Goal: Find contact information: Find contact information

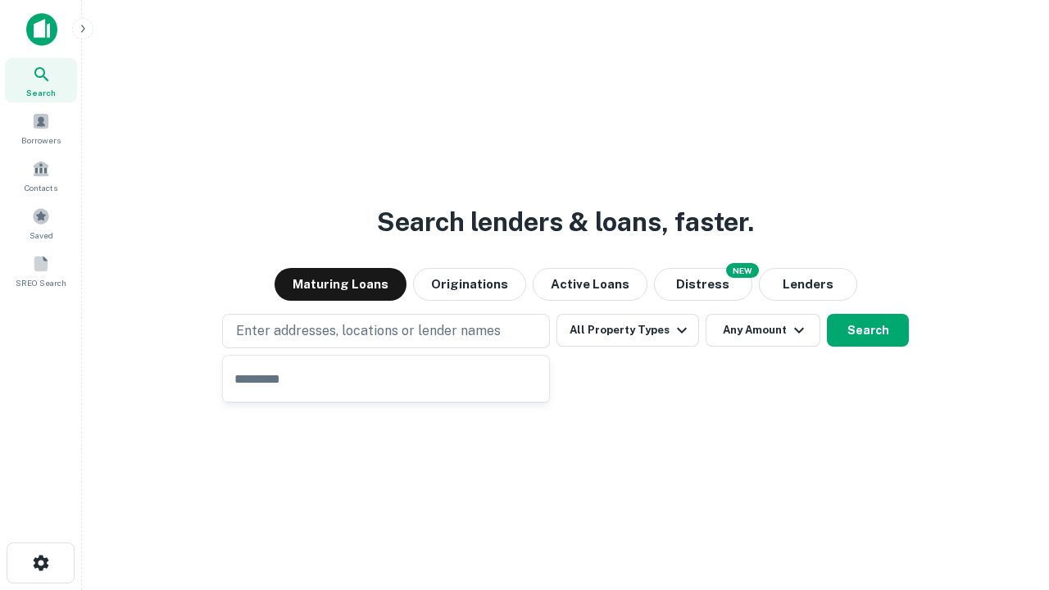
type input "**********"
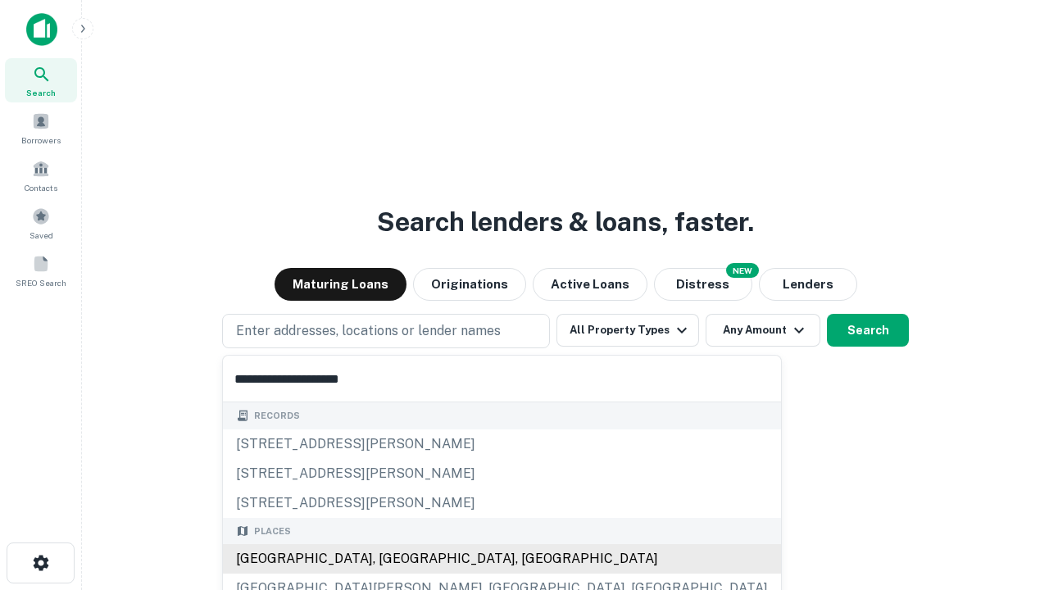
click at [392, 559] on div "Santa Monica, CA, USA" at bounding box center [502, 559] width 558 height 30
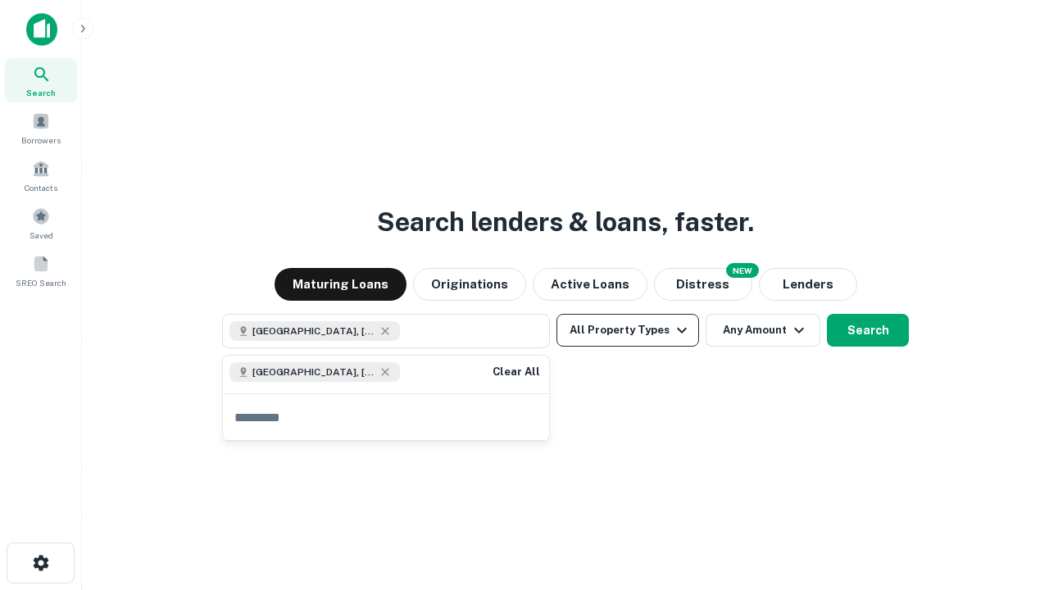
click at [628, 330] on button "All Property Types" at bounding box center [628, 330] width 143 height 33
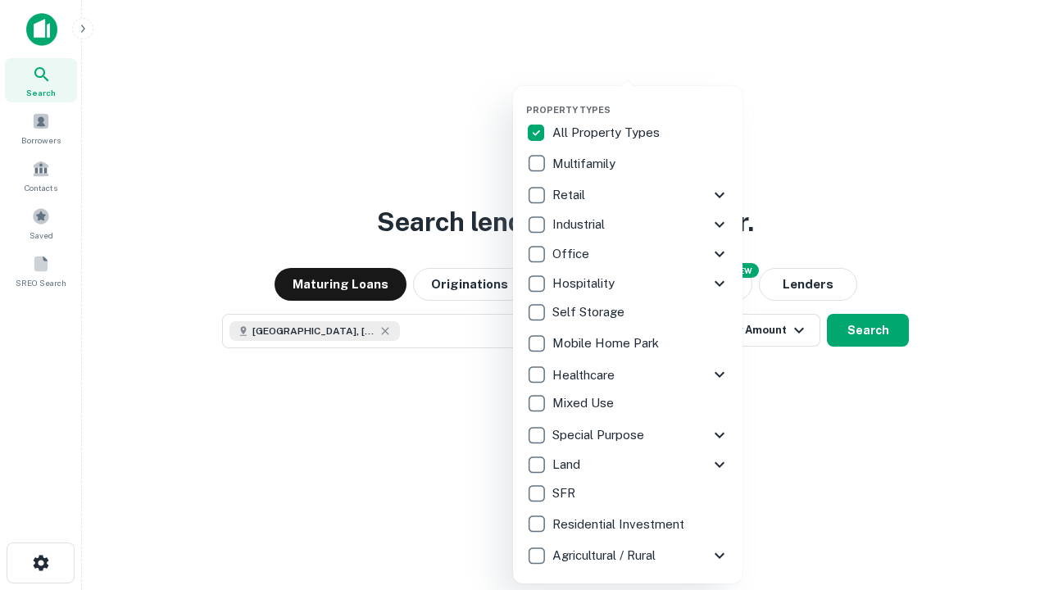
click at [641, 99] on button "button" at bounding box center [641, 99] width 230 height 1
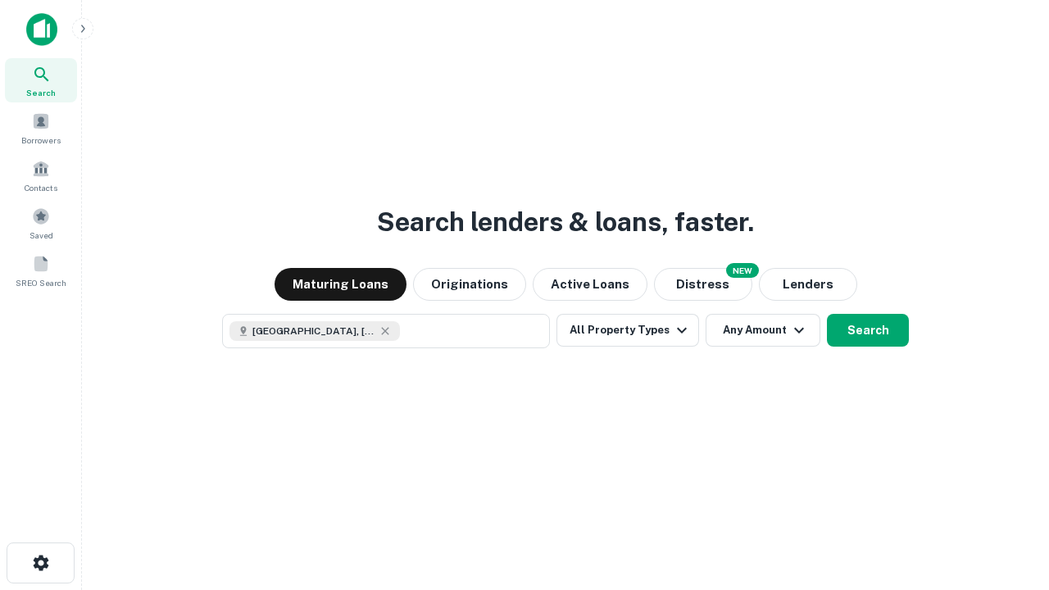
scroll to position [26, 0]
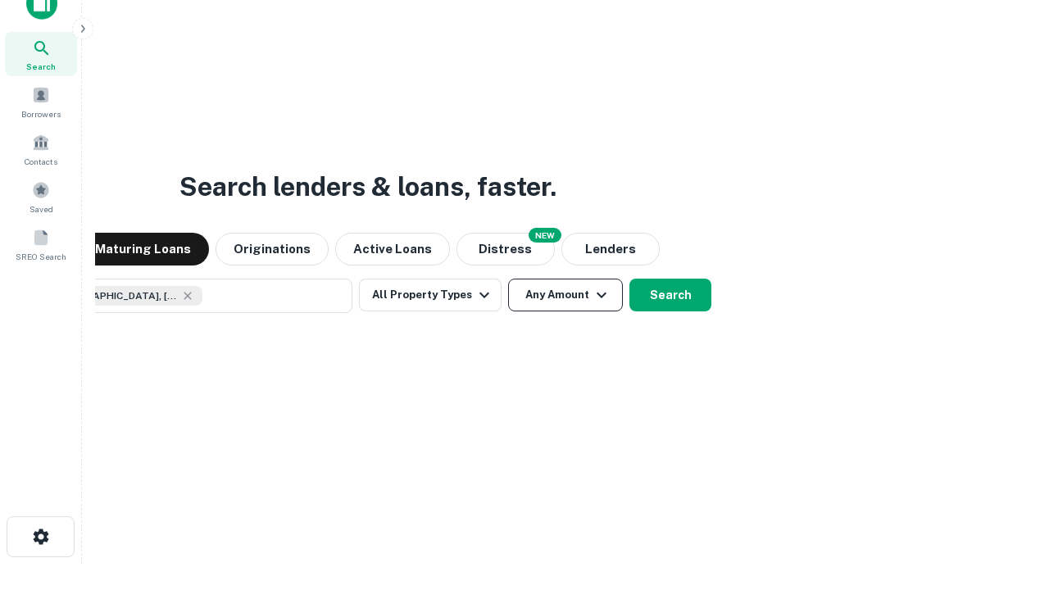
click at [508, 279] on button "Any Amount" at bounding box center [565, 295] width 115 height 33
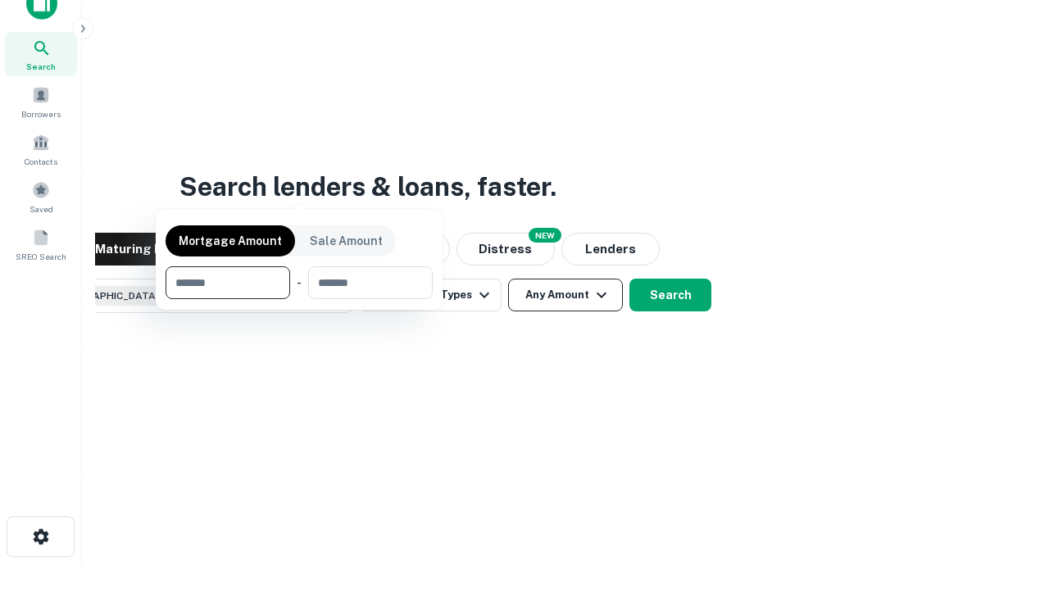
scroll to position [118, 464]
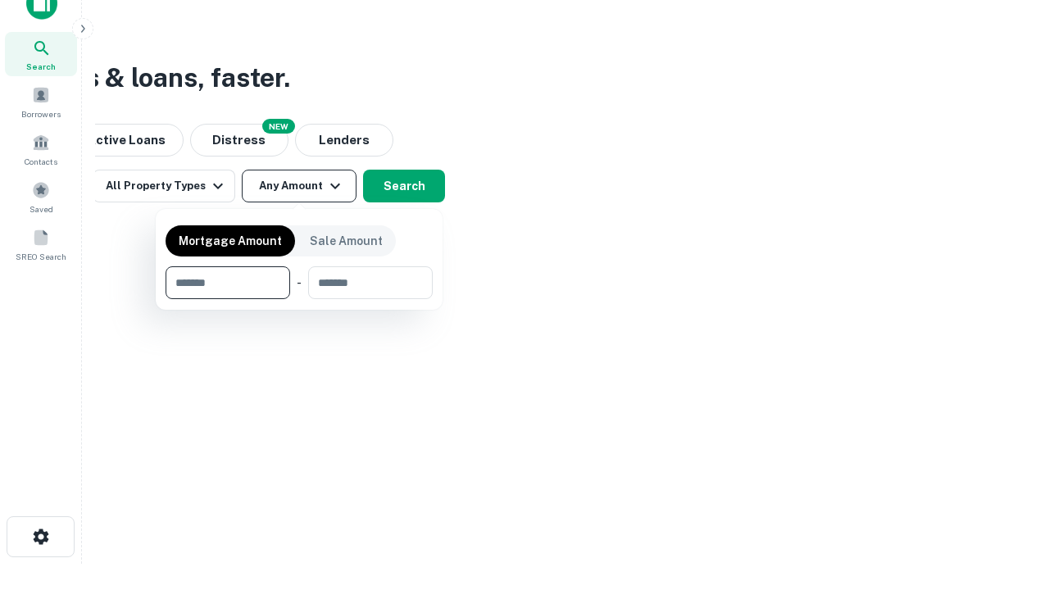
type input "*******"
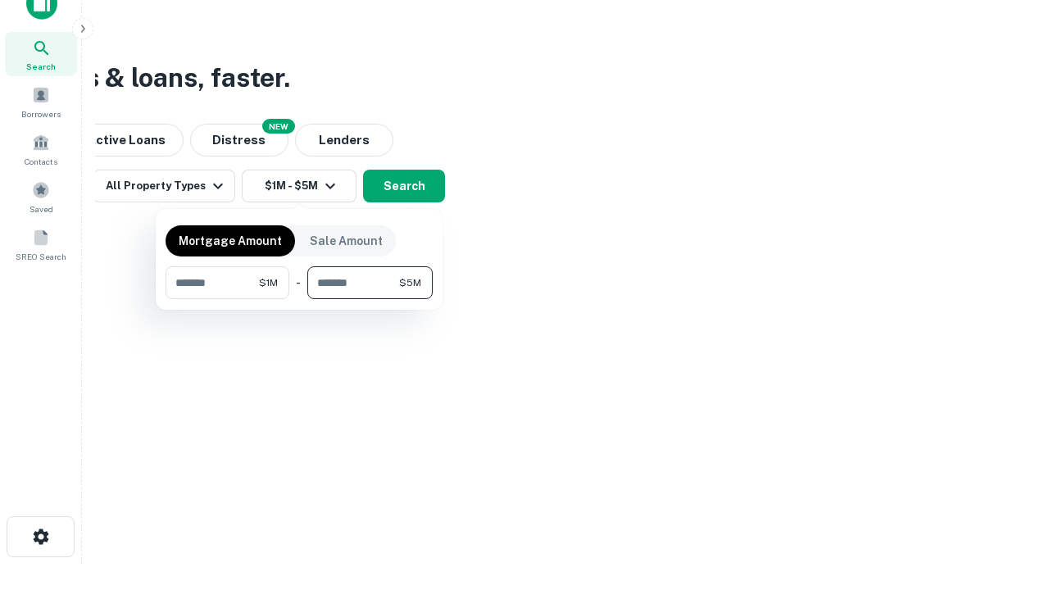
type input "*******"
click at [299, 299] on button "button" at bounding box center [299, 299] width 267 height 1
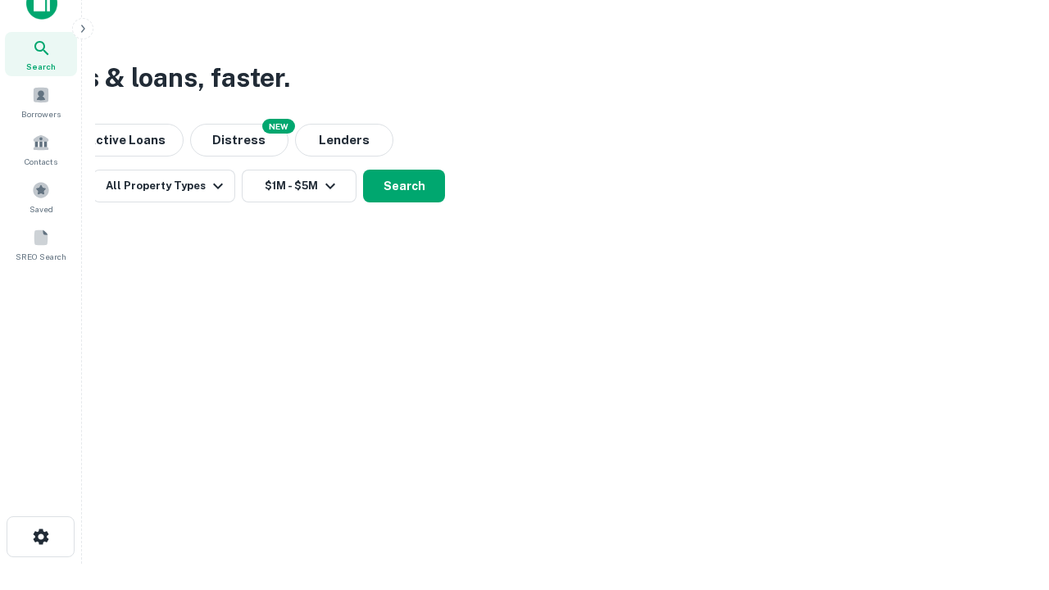
scroll to position [26, 0]
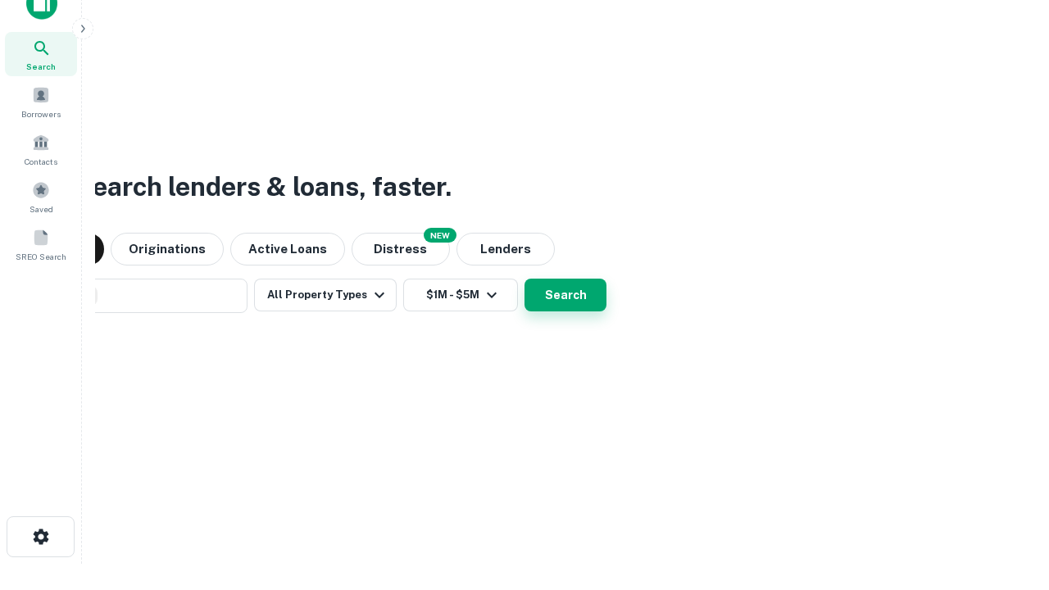
click at [525, 279] on button "Search" at bounding box center [566, 295] width 82 height 33
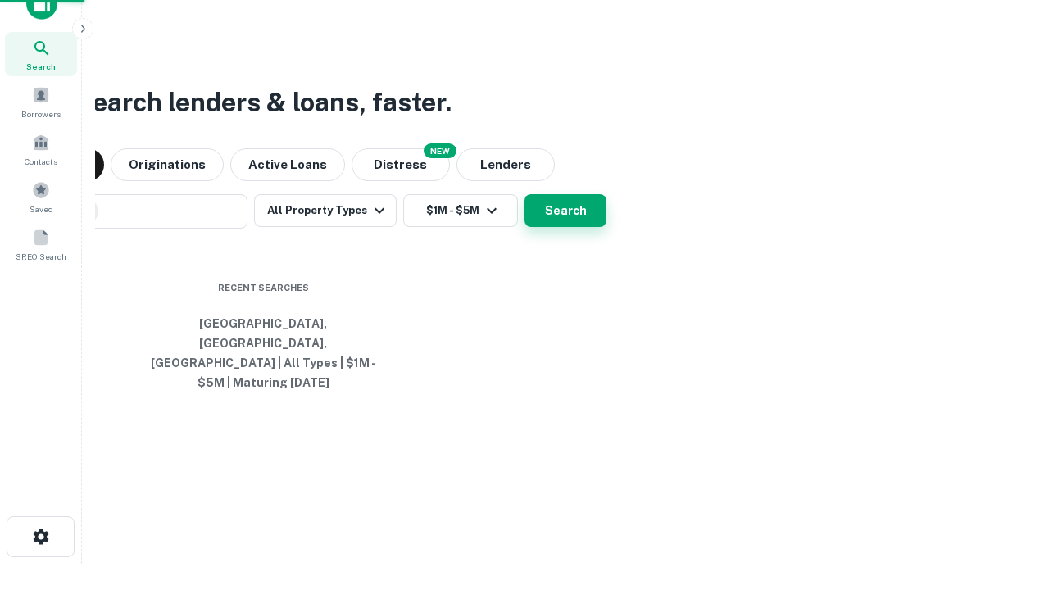
scroll to position [53, 464]
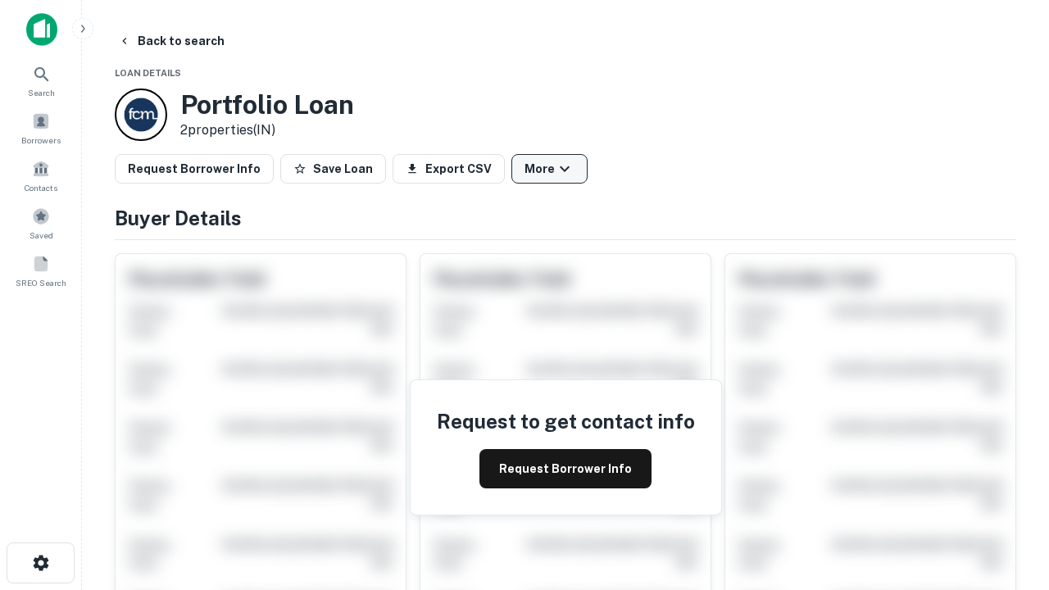
click at [549, 169] on button "More" at bounding box center [549, 169] width 76 height 30
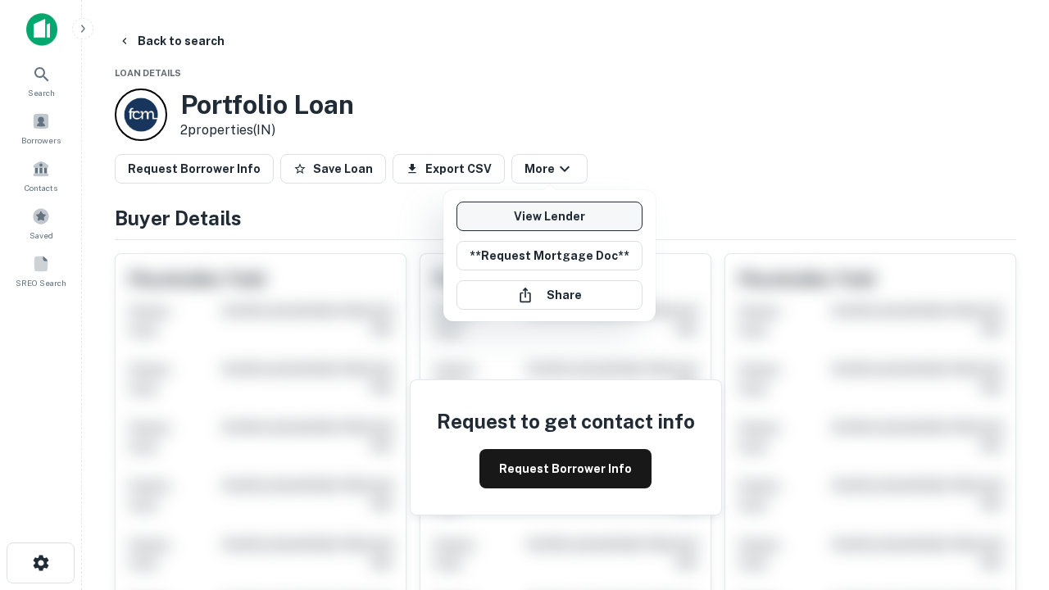
click at [549, 216] on link "View Lender" at bounding box center [550, 217] width 186 height 30
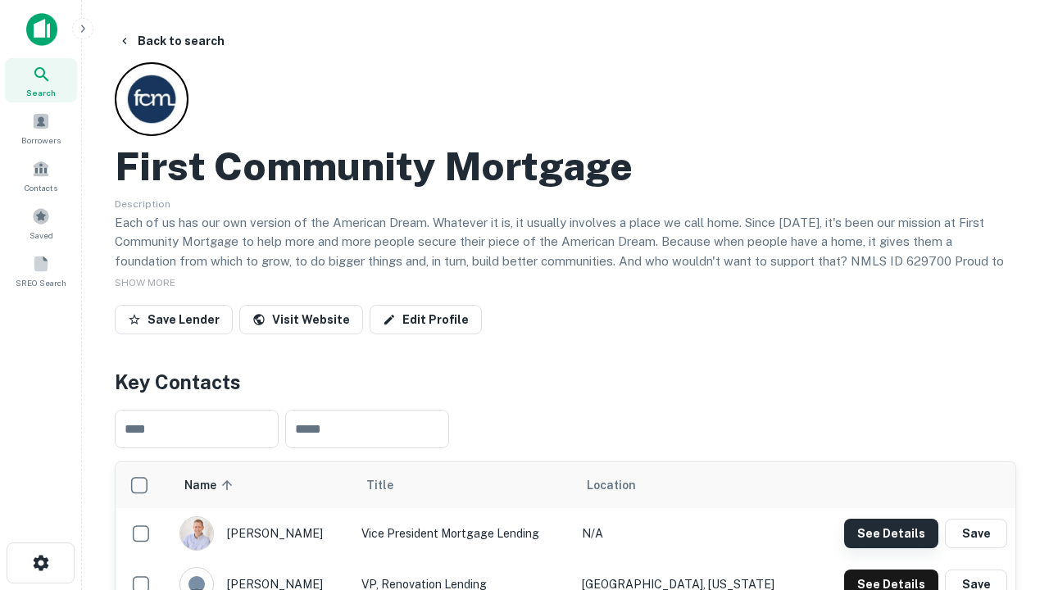
click at [891, 533] on button "See Details" at bounding box center [891, 534] width 94 height 30
click at [40, 563] on icon "button" at bounding box center [41, 563] width 20 height 20
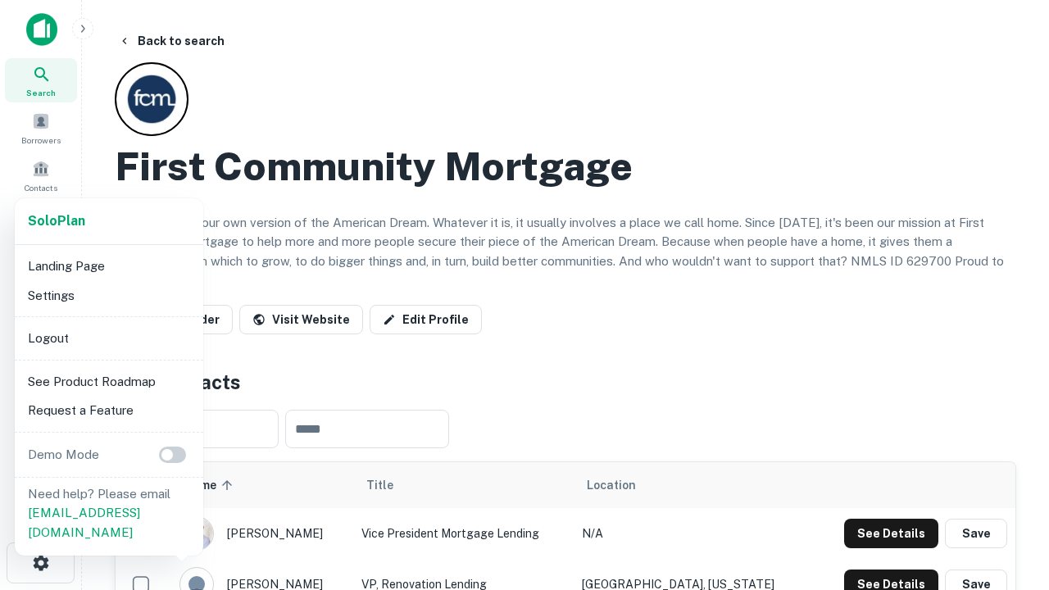
click at [108, 338] on li "Logout" at bounding box center [108, 339] width 175 height 30
